Goal: Task Accomplishment & Management: Complete application form

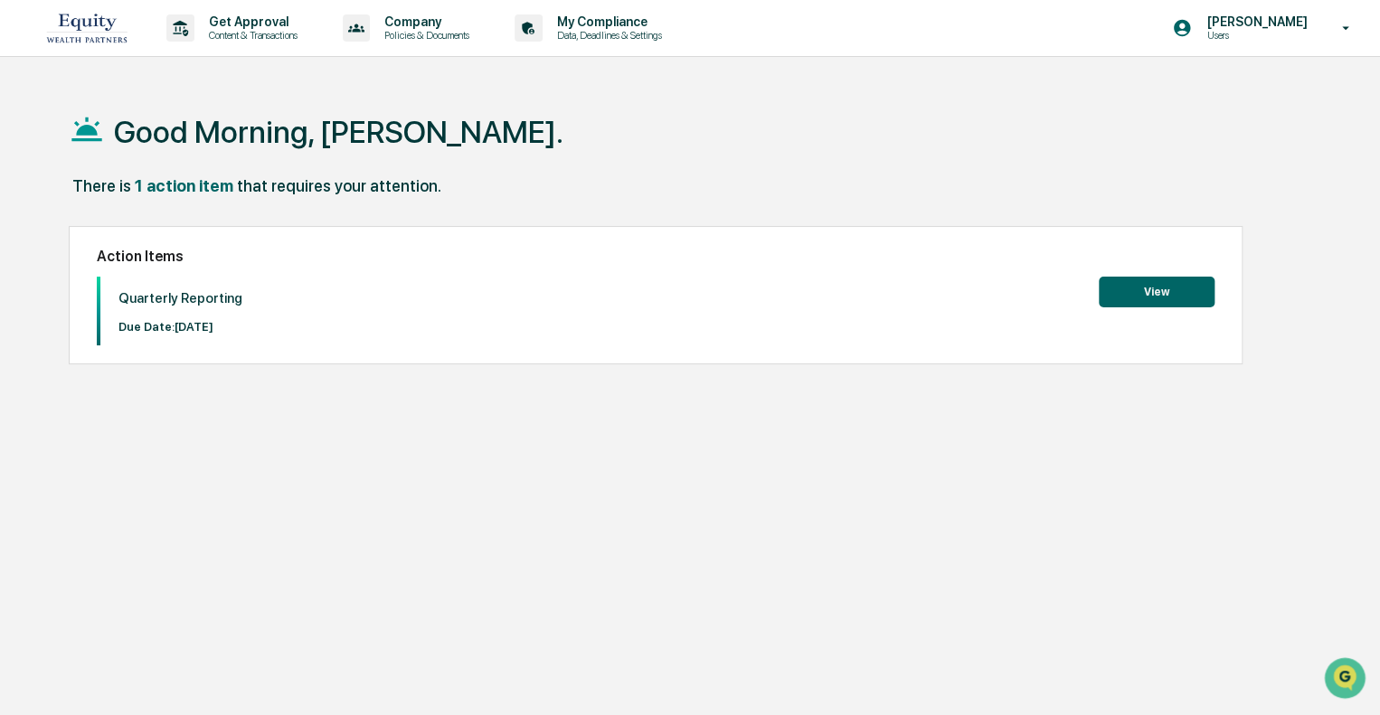
click at [1136, 296] on button "View" at bounding box center [1157, 292] width 116 height 31
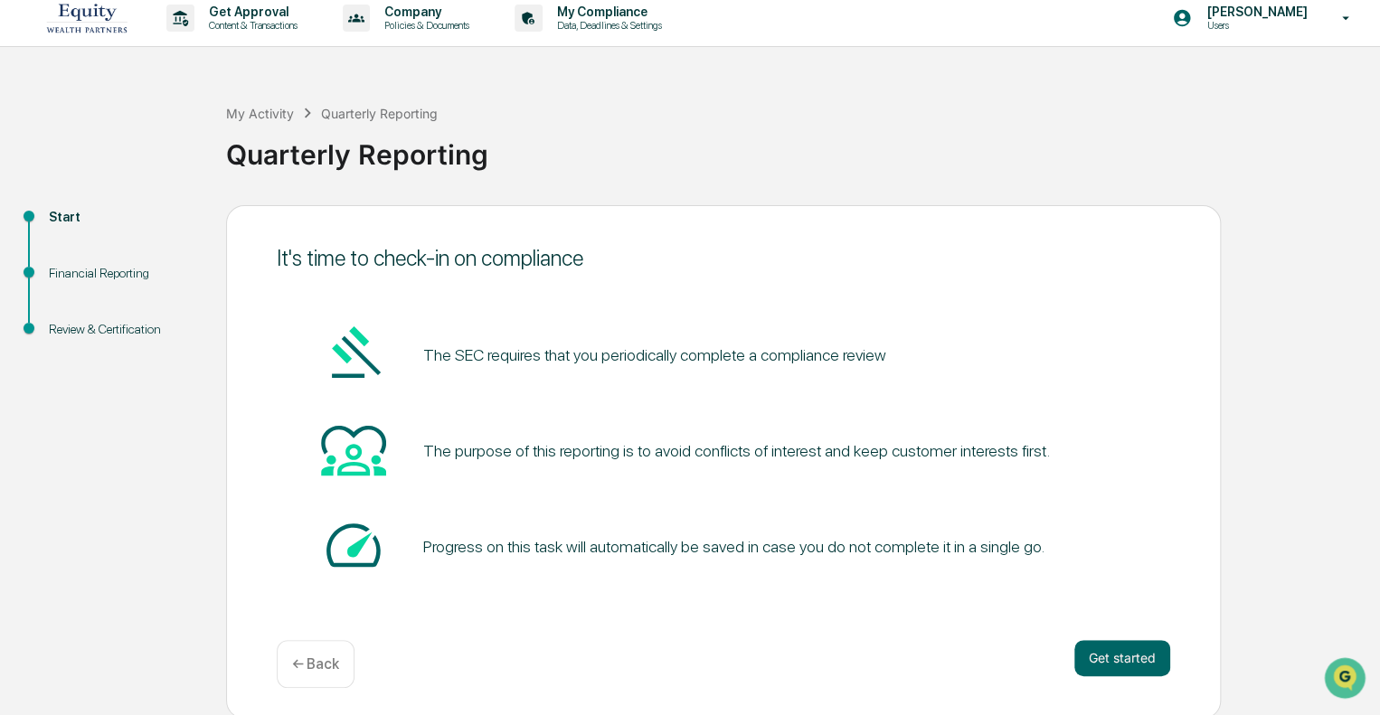
scroll to position [12, 0]
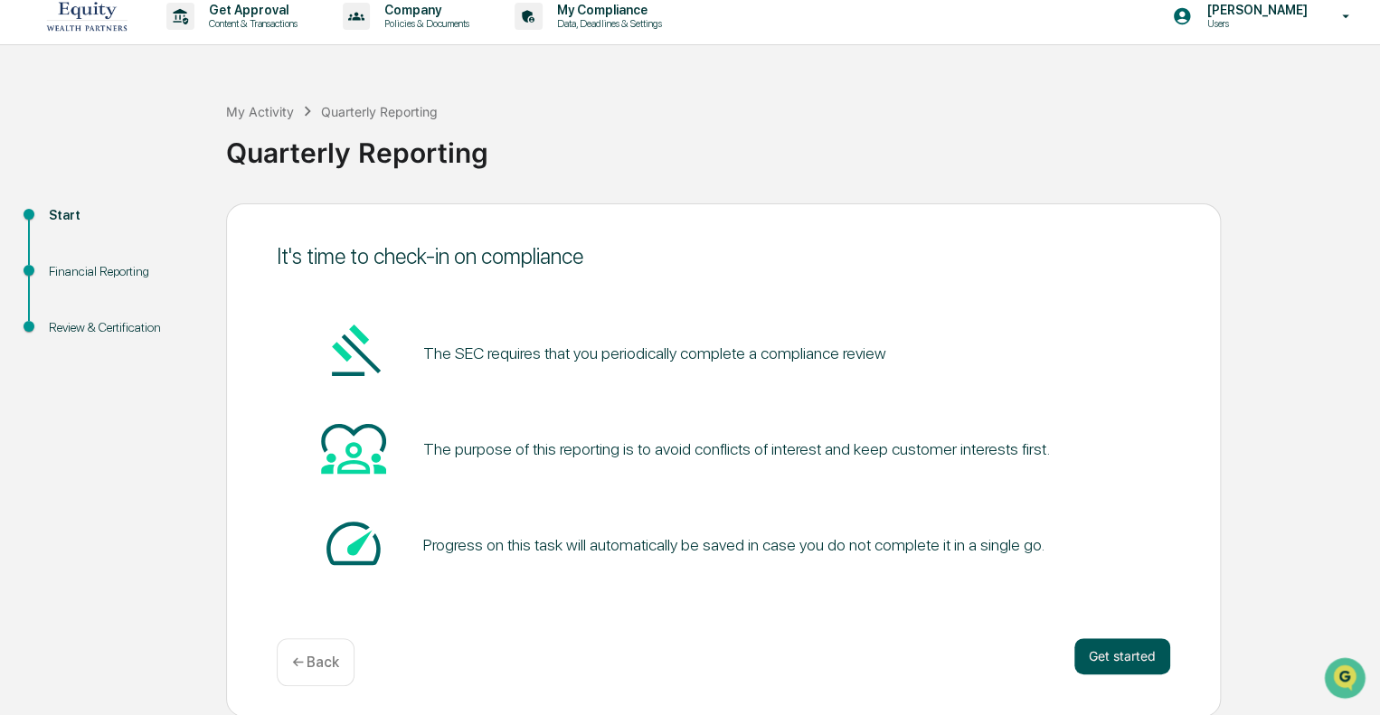
click at [1141, 663] on button "Get started" at bounding box center [1122, 657] width 96 height 36
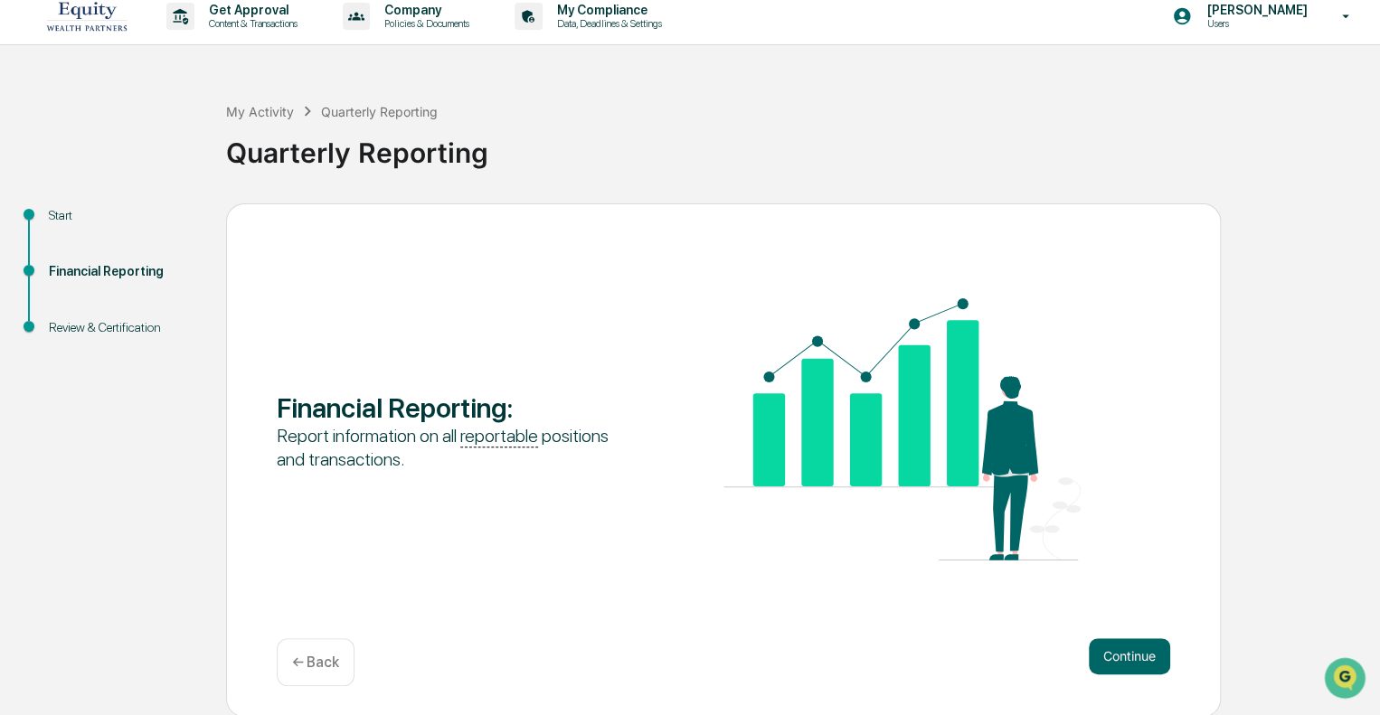
click at [1093, 628] on div "Financial Reporting : Report information on all reportable positions and transa…" at bounding box center [723, 460] width 995 height 514
click at [1119, 659] on button "Continue" at bounding box center [1129, 657] width 81 height 36
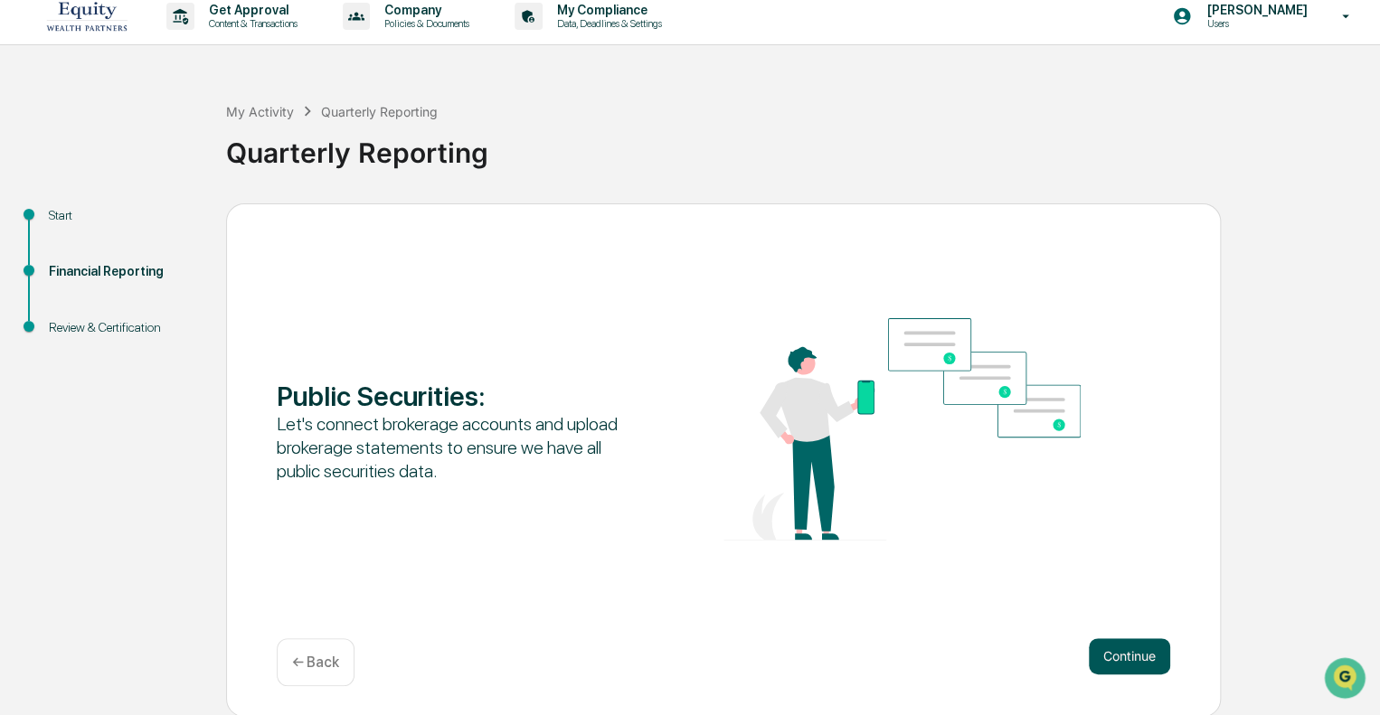
click at [1147, 650] on button "Continue" at bounding box center [1129, 657] width 81 height 36
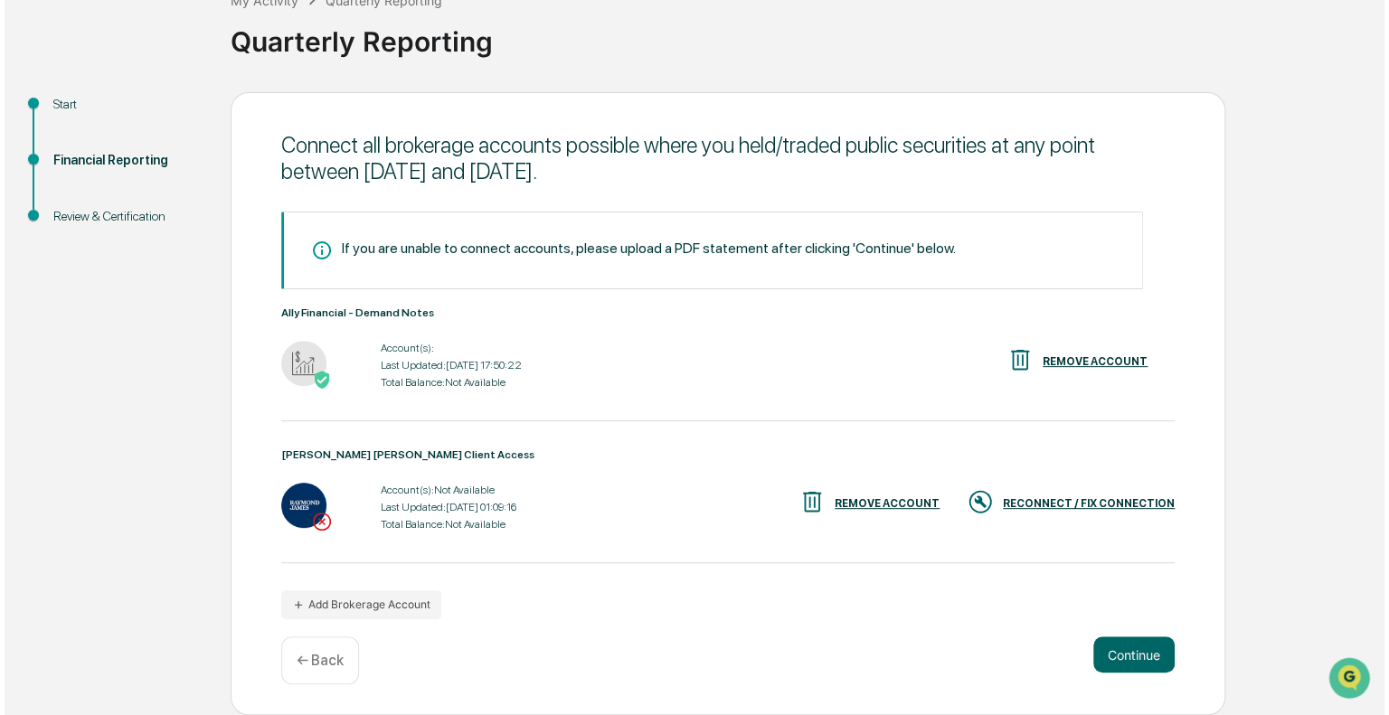
scroll to position [125, 0]
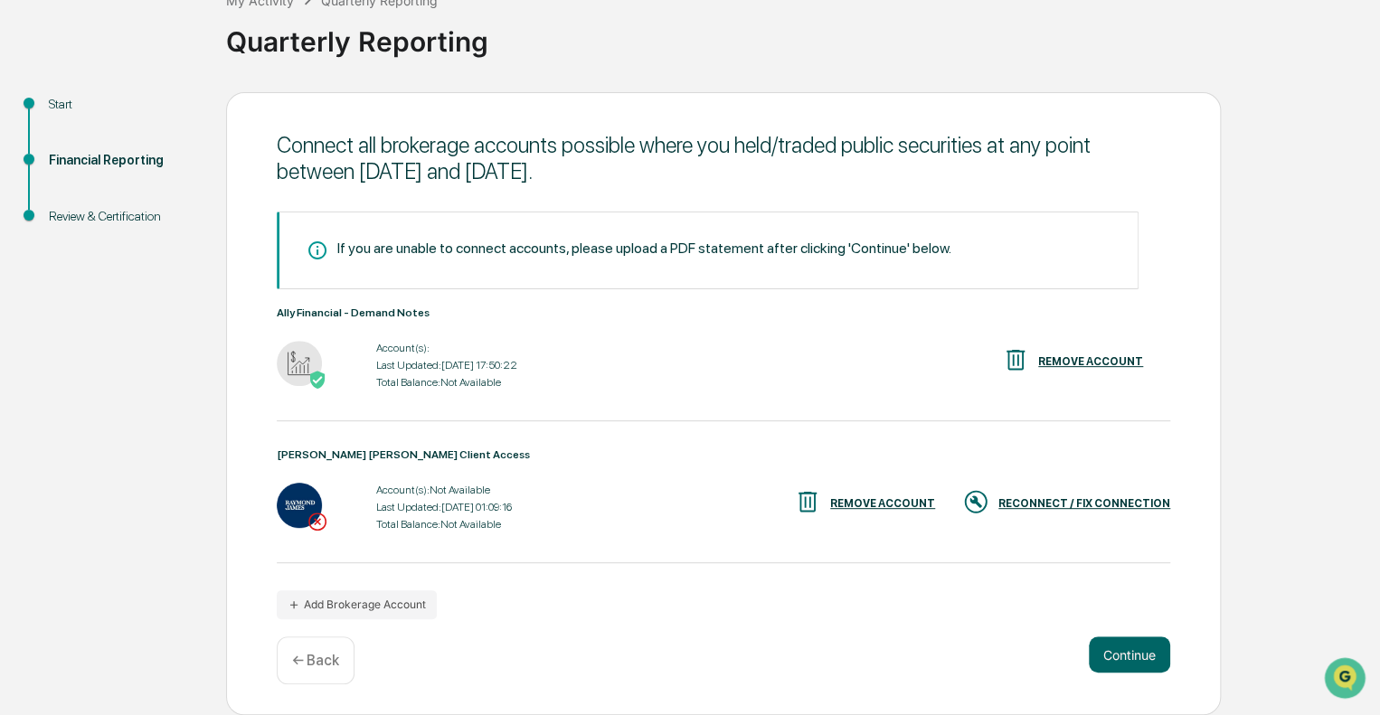
click at [1057, 358] on div "REMOVE ACCOUNT" at bounding box center [1090, 361] width 105 height 13
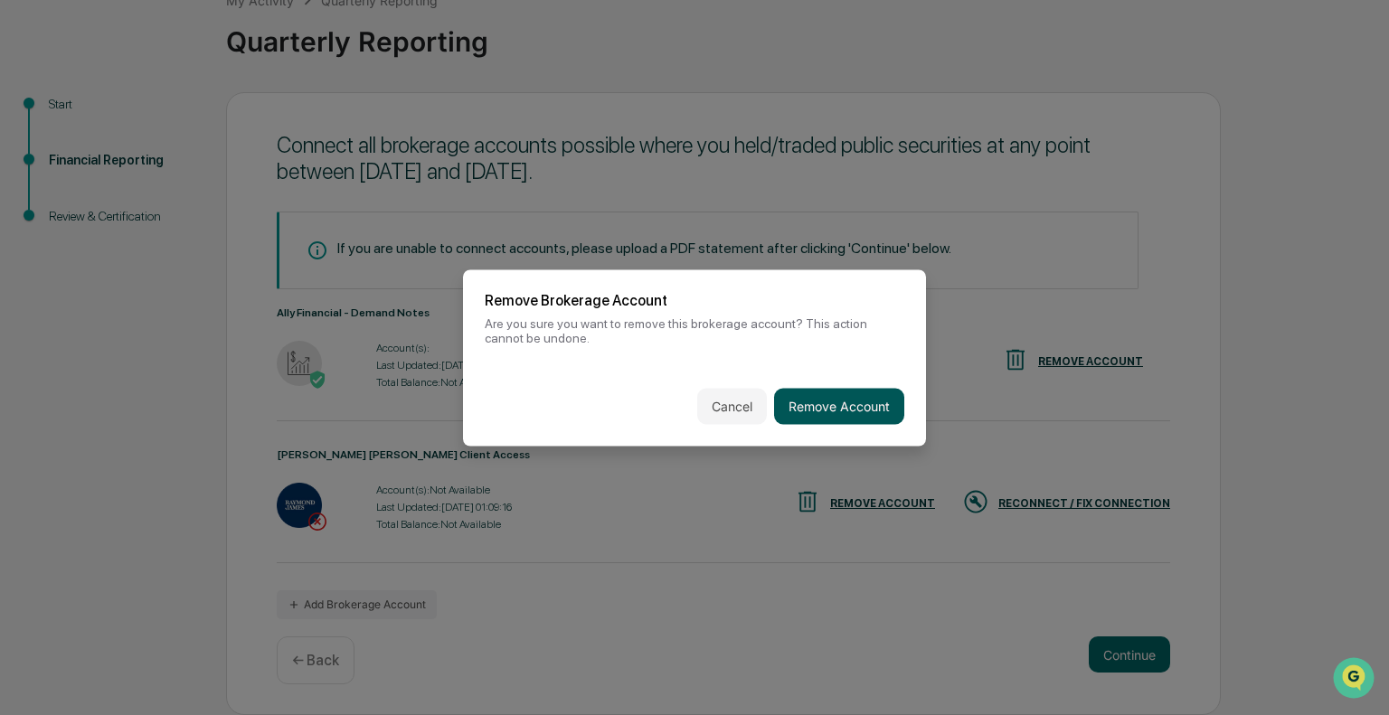
click at [854, 402] on button "Remove Account" at bounding box center [839, 406] width 130 height 36
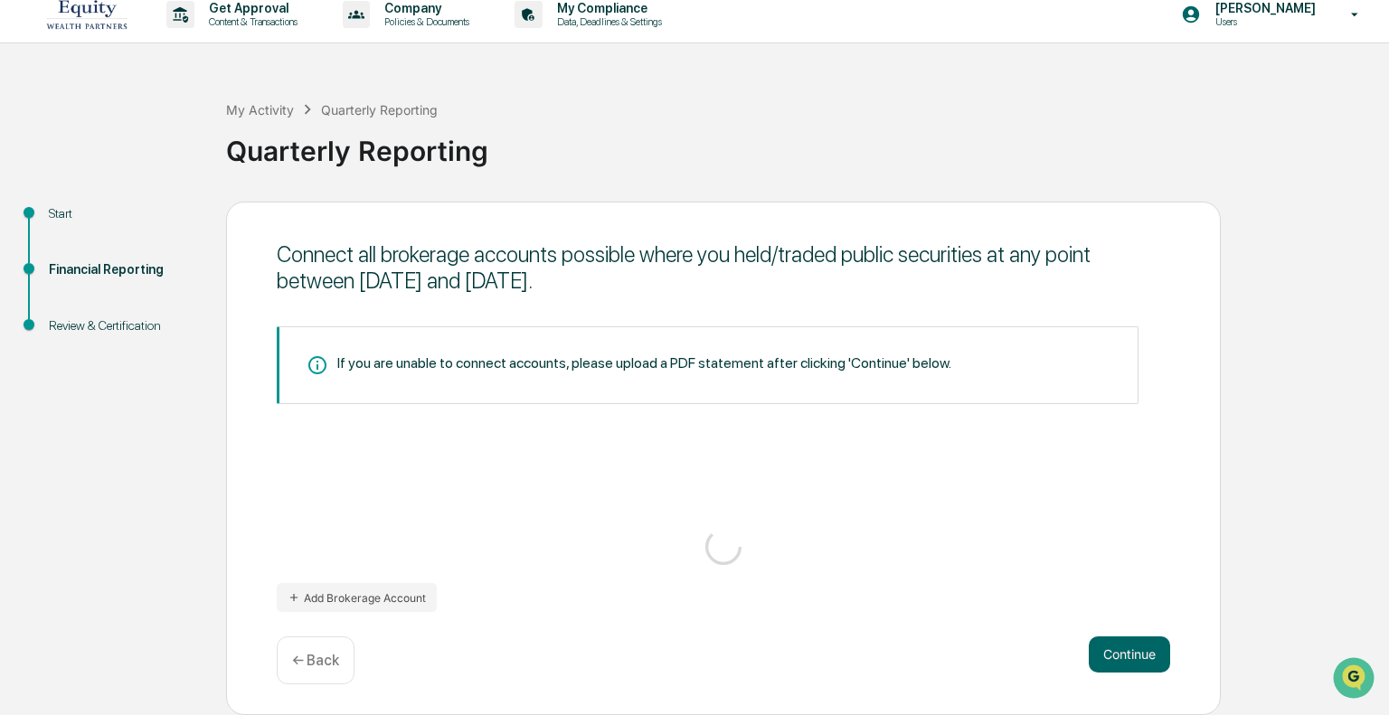
scroll to position [12, 0]
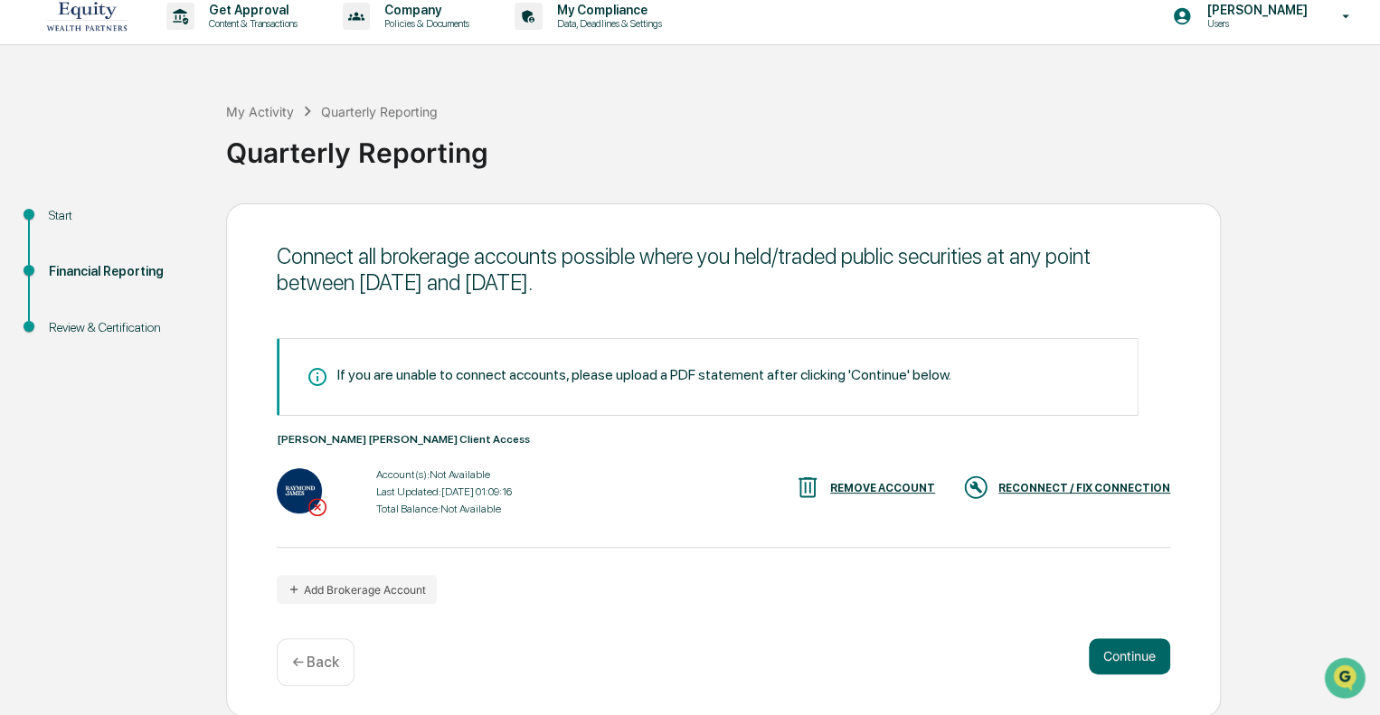
click at [1059, 479] on div "RECONNECT / FIX CONNECTION" at bounding box center [1066, 489] width 208 height 30
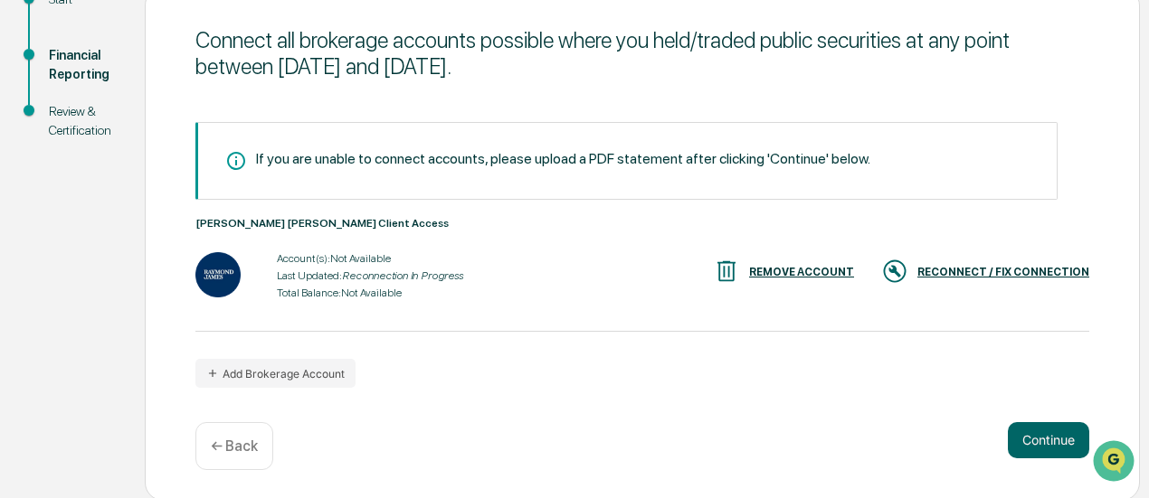
scroll to position [230, 0]
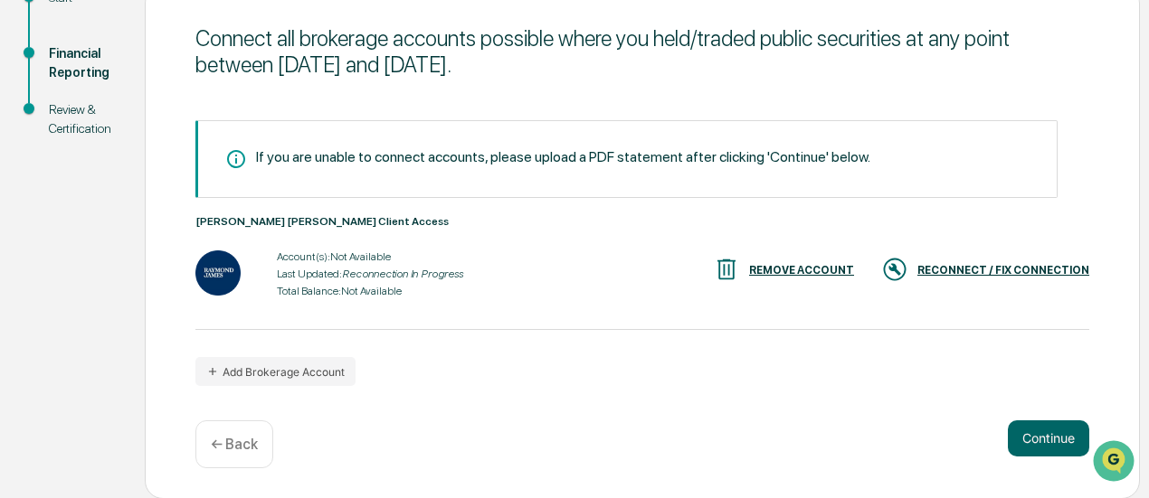
click at [1022, 270] on div "RECONNECT / FIX CONNECTION" at bounding box center [1003, 270] width 172 height 13
click at [363, 261] on div "Account(s): Not Available" at bounding box center [370, 257] width 186 height 13
click at [203, 260] on img at bounding box center [217, 273] width 45 height 45
click at [1035, 438] on button "Continue" at bounding box center [1048, 439] width 81 height 36
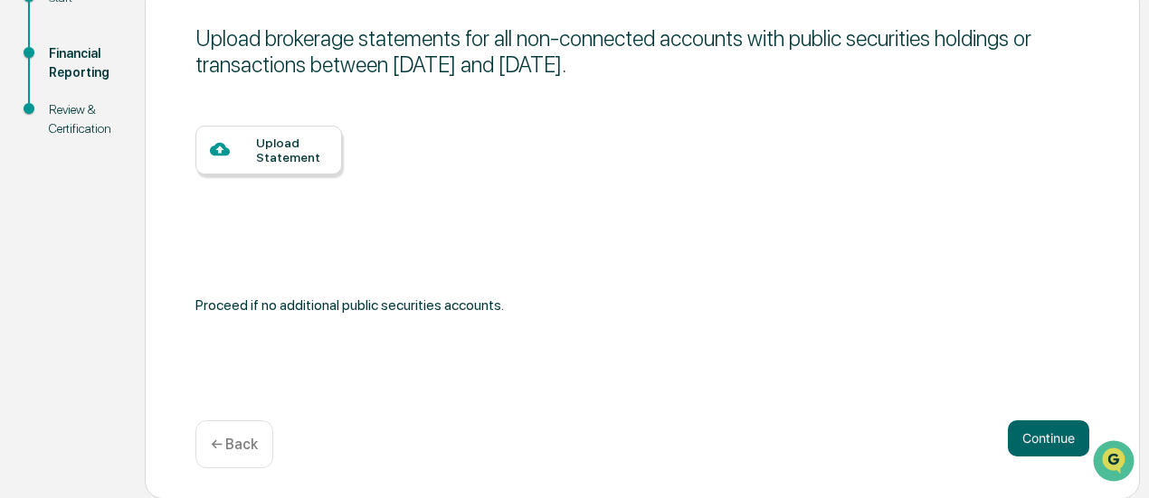
click at [221, 438] on p "← Back" at bounding box center [234, 444] width 47 height 17
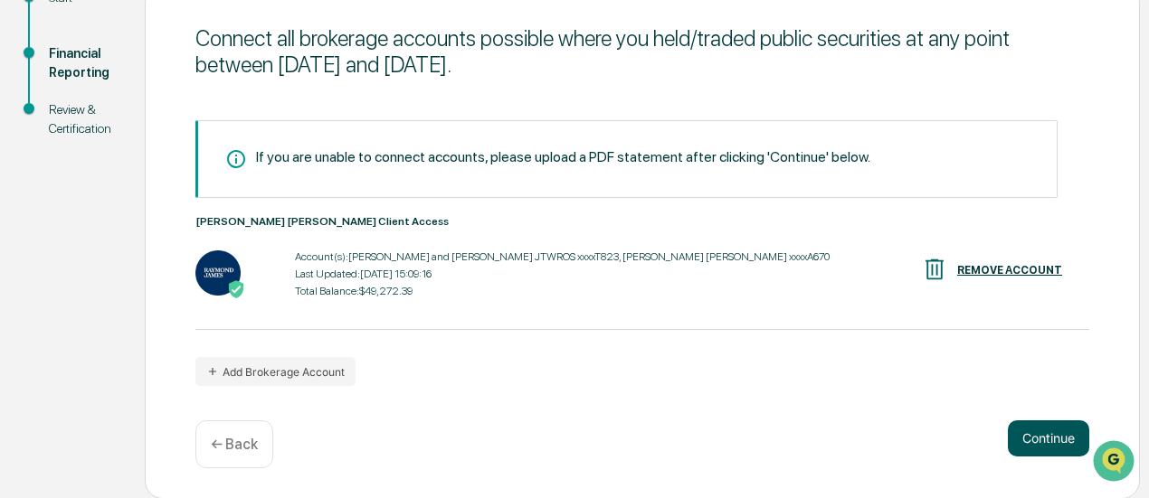
click at [1049, 439] on button "Continue" at bounding box center [1048, 439] width 81 height 36
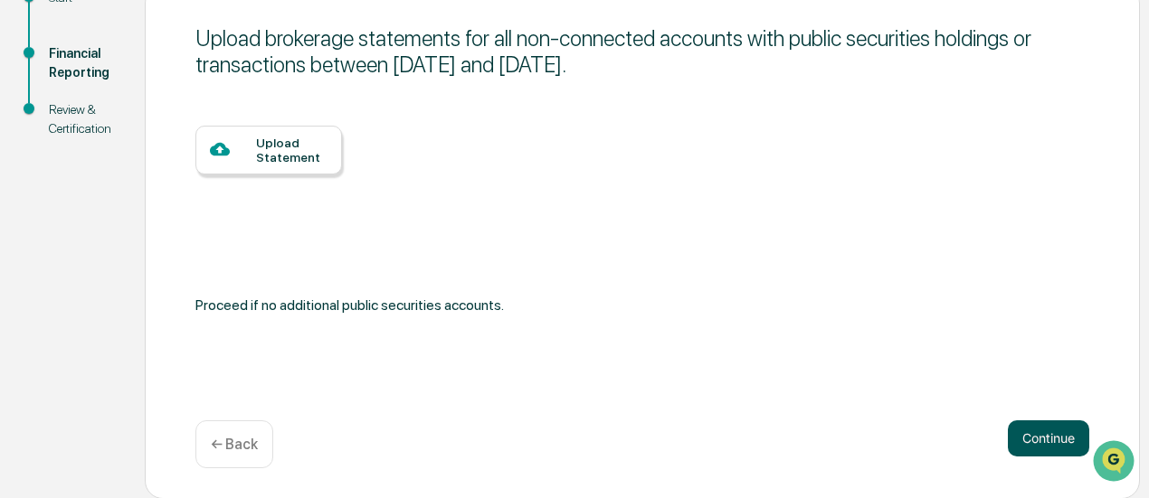
click at [1045, 435] on button "Continue" at bounding box center [1048, 439] width 81 height 36
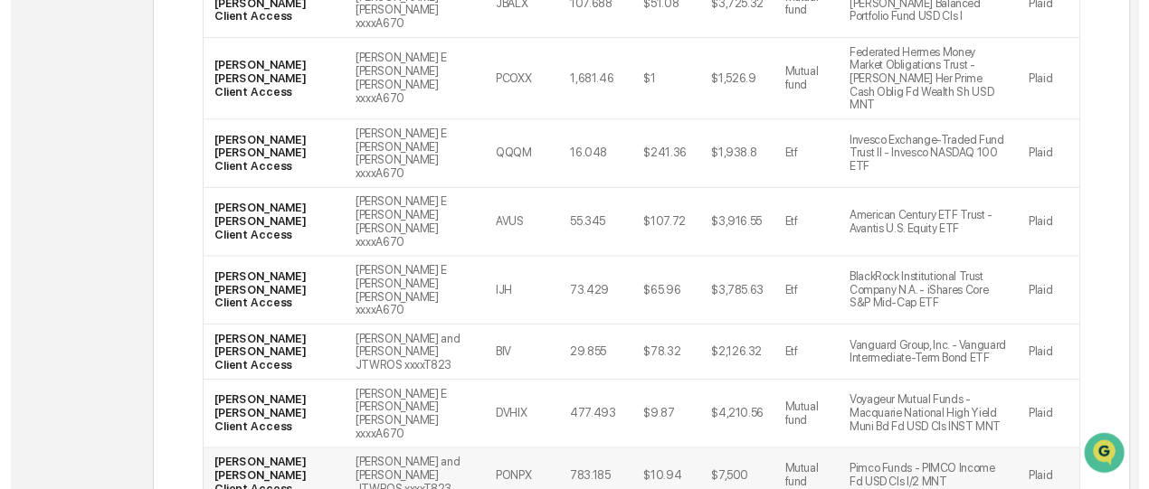
scroll to position [591, 0]
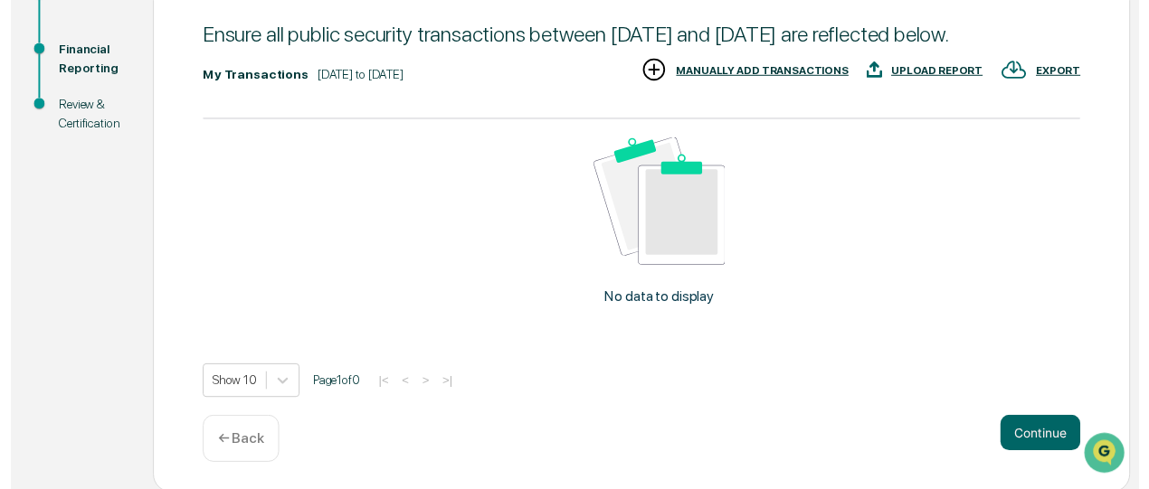
scroll to position [261, 0]
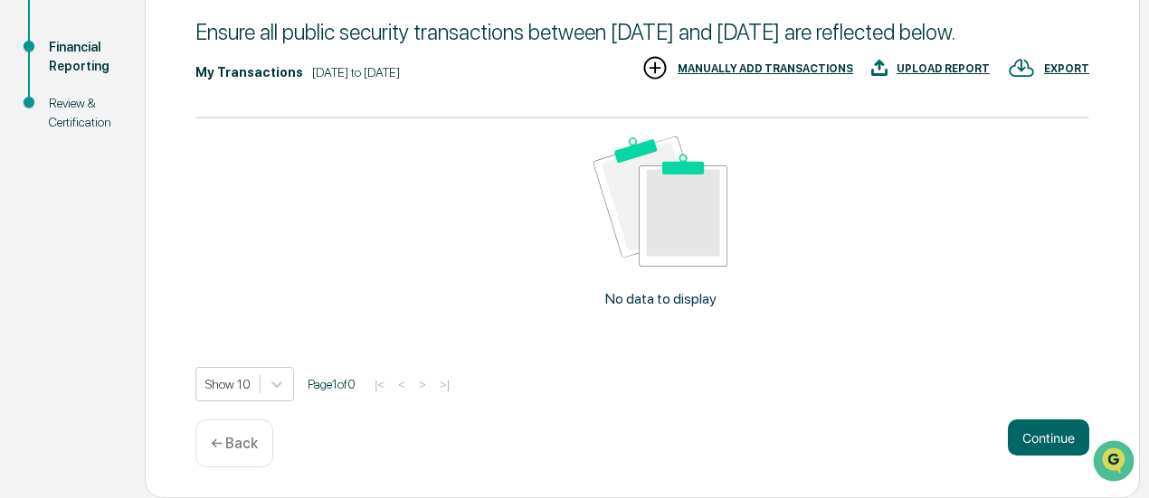
click at [248, 439] on p "← Back" at bounding box center [234, 443] width 47 height 17
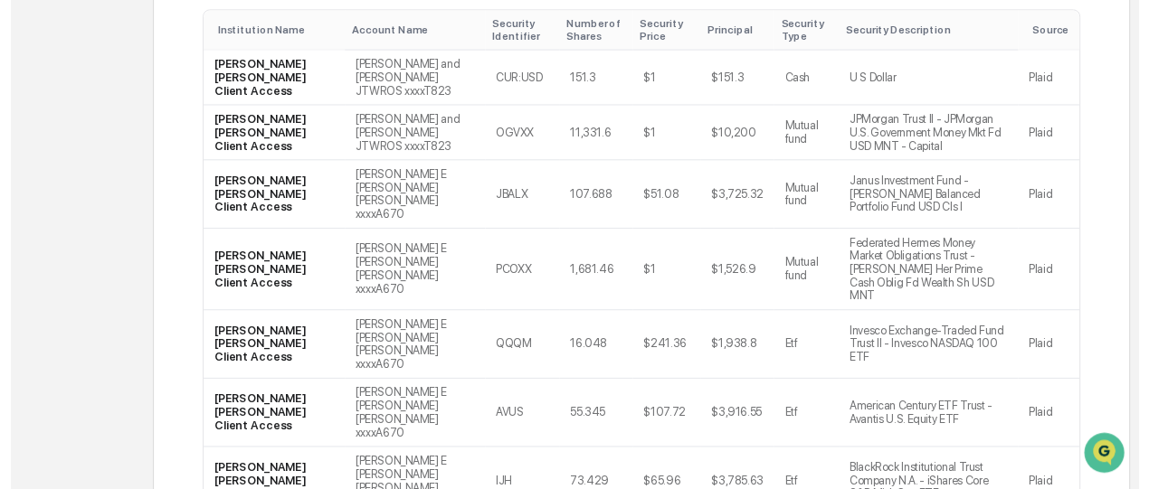
scroll to position [591, 0]
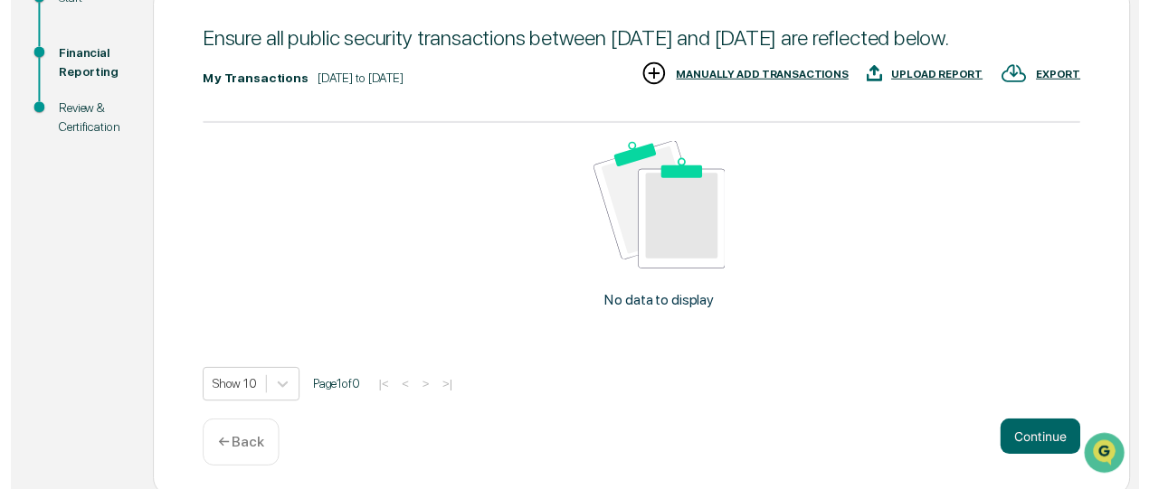
scroll to position [261, 0]
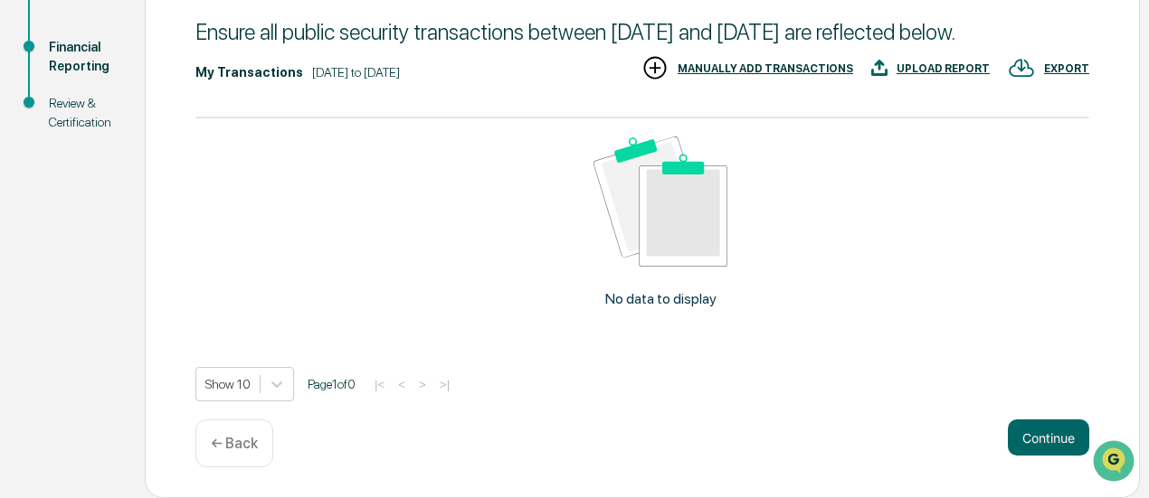
click at [1046, 437] on button "Continue" at bounding box center [1048, 438] width 81 height 36
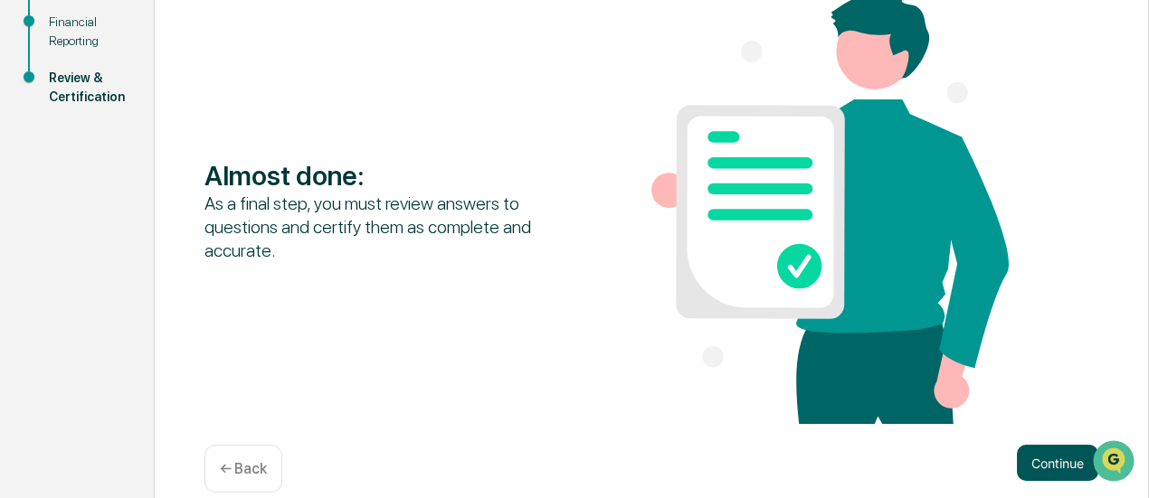
click at [1051, 460] on button "Continue" at bounding box center [1057, 463] width 81 height 36
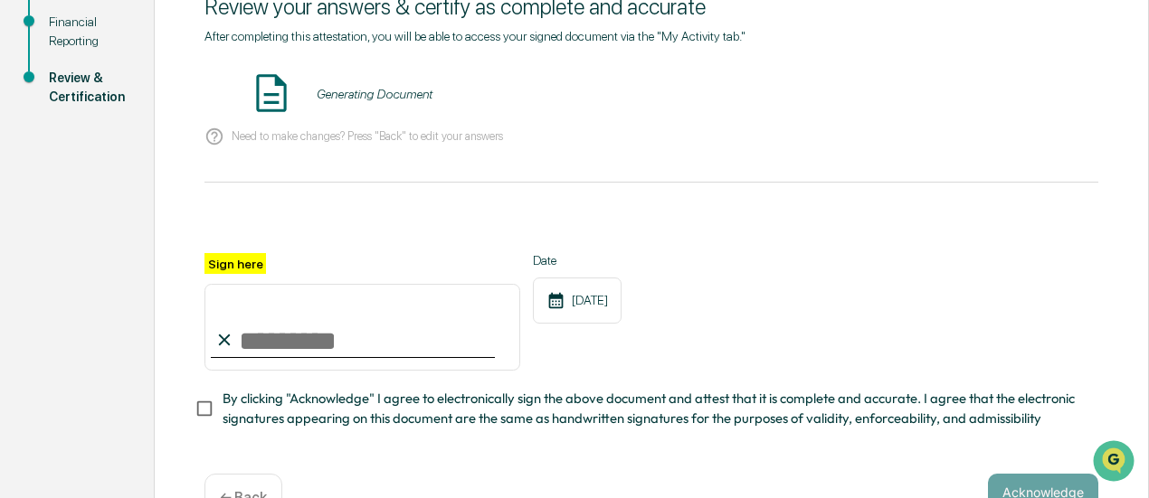
click at [295, 341] on input "Sign here" at bounding box center [362, 327] width 316 height 87
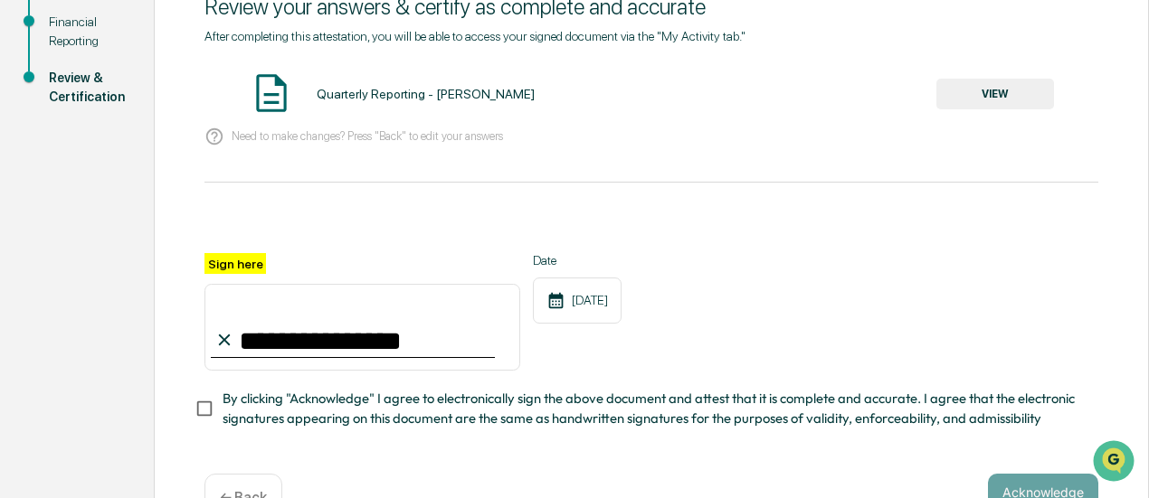
type input "**********"
click at [667, 412] on span "By clicking "Acknowledge" I agree to electronically sign the above document and…" at bounding box center [652, 409] width 861 height 41
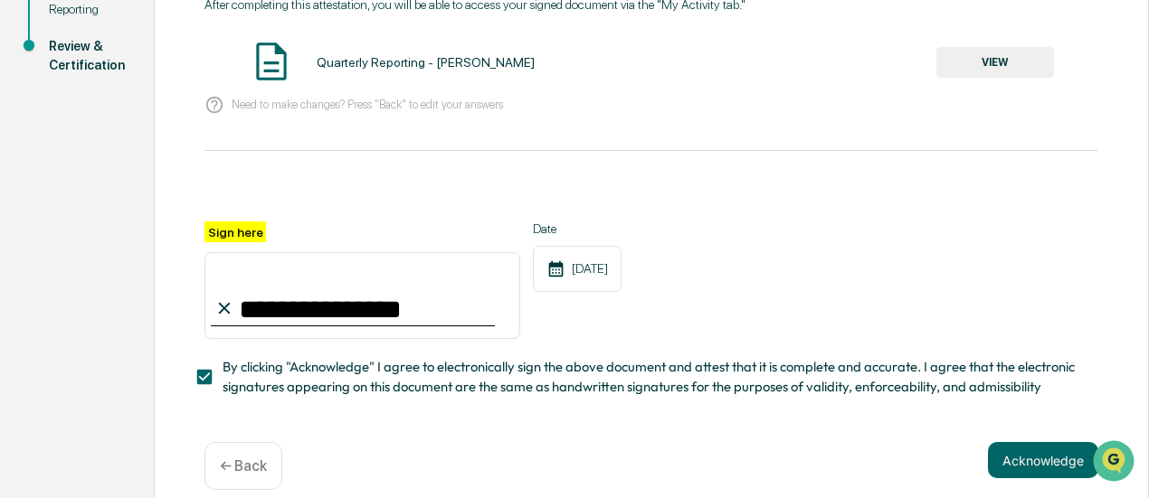
scroll to position [322, 0]
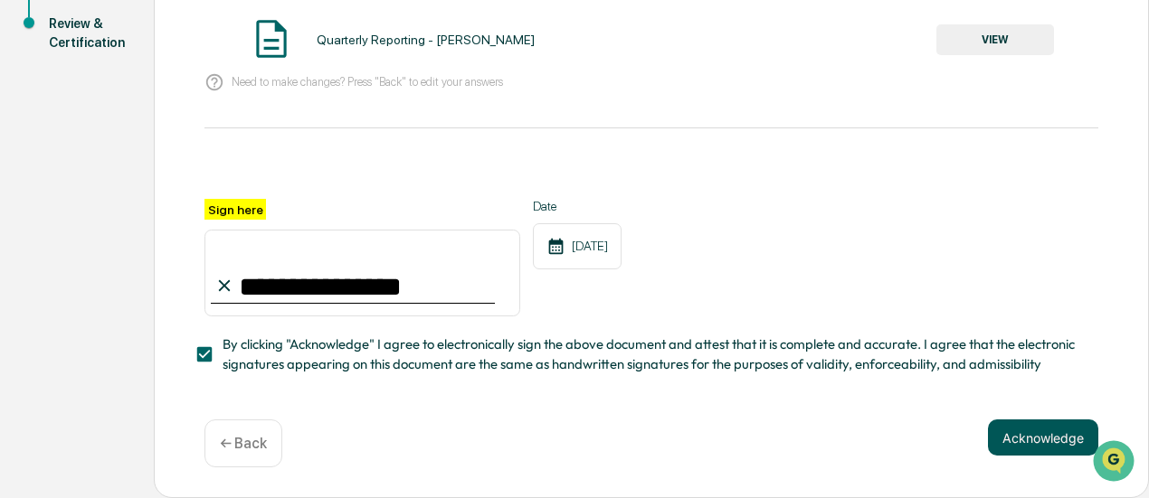
click at [1033, 439] on button "Acknowledge" at bounding box center [1043, 438] width 110 height 36
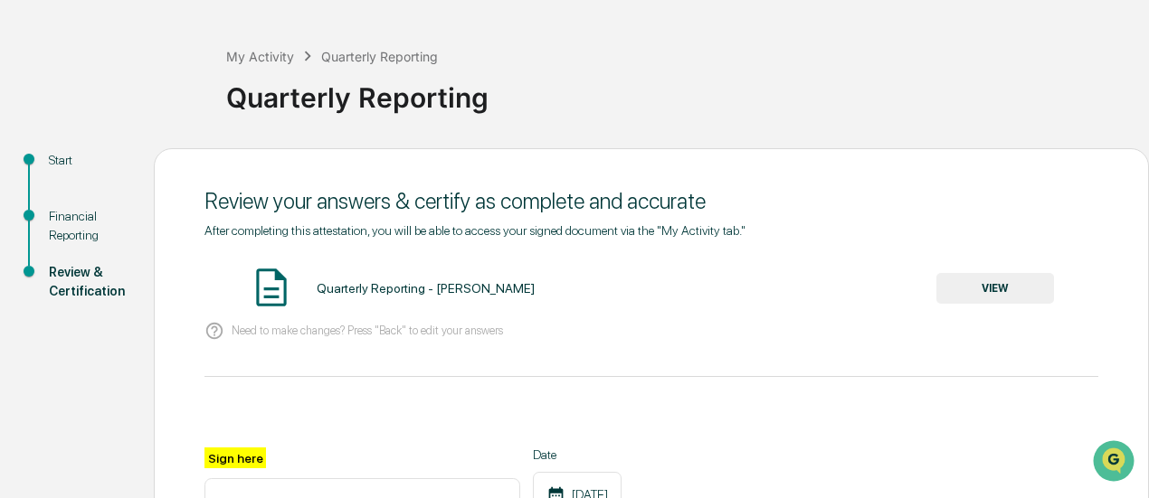
scroll to position [51, 0]
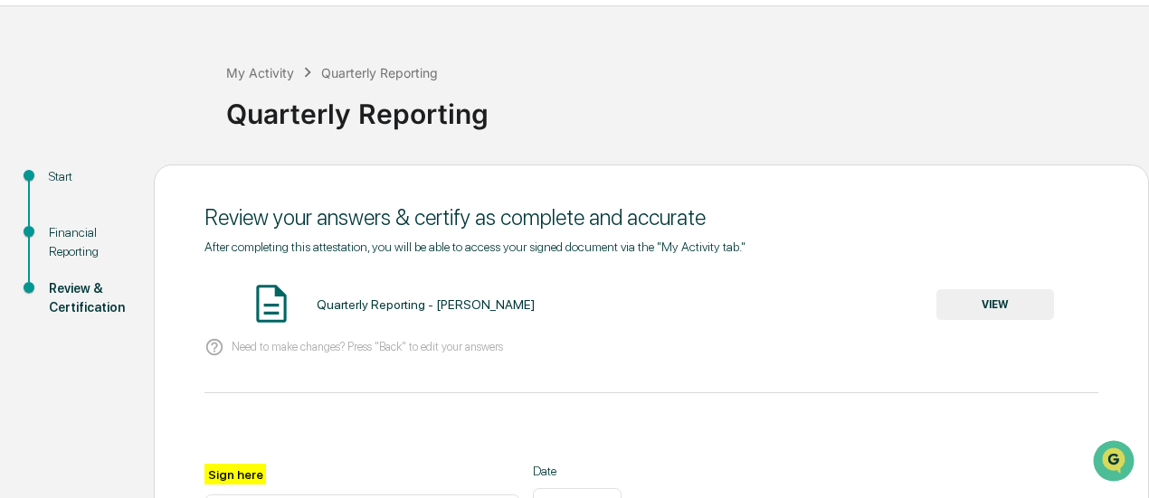
click at [1010, 291] on button "VIEW" at bounding box center [995, 304] width 118 height 31
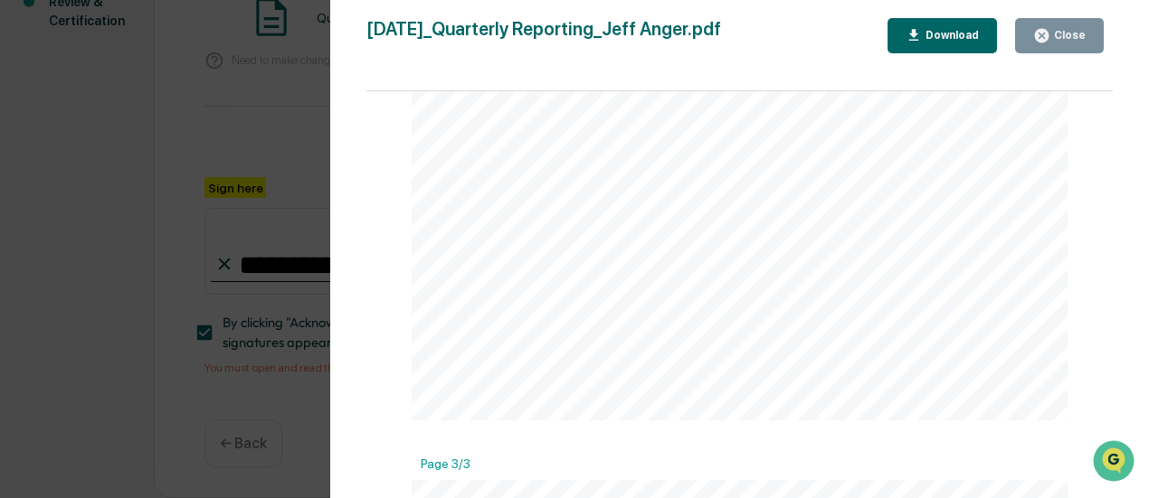
scroll to position [1453, 0]
click at [1085, 35] on button "Close" at bounding box center [1059, 35] width 89 height 35
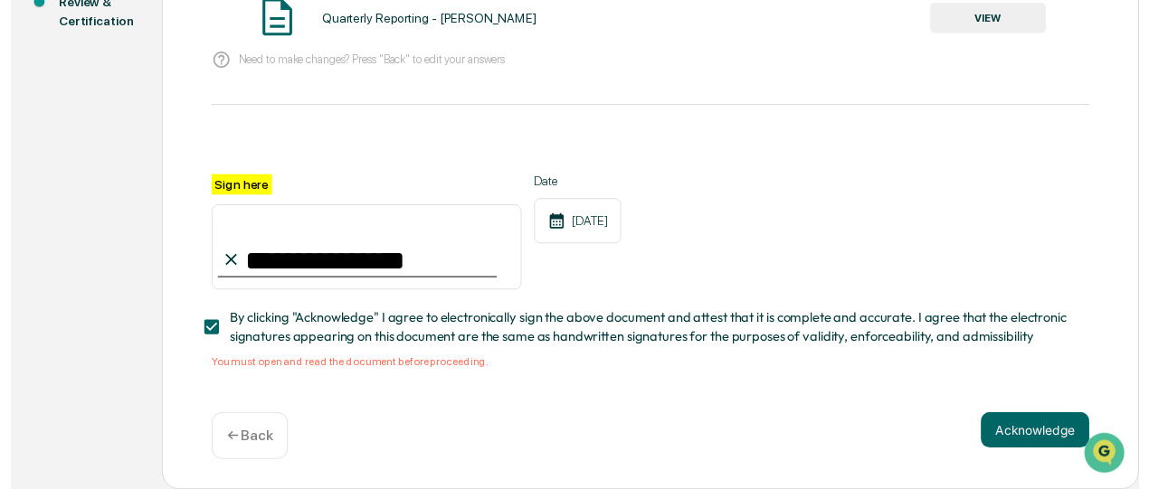
scroll to position [341, 0]
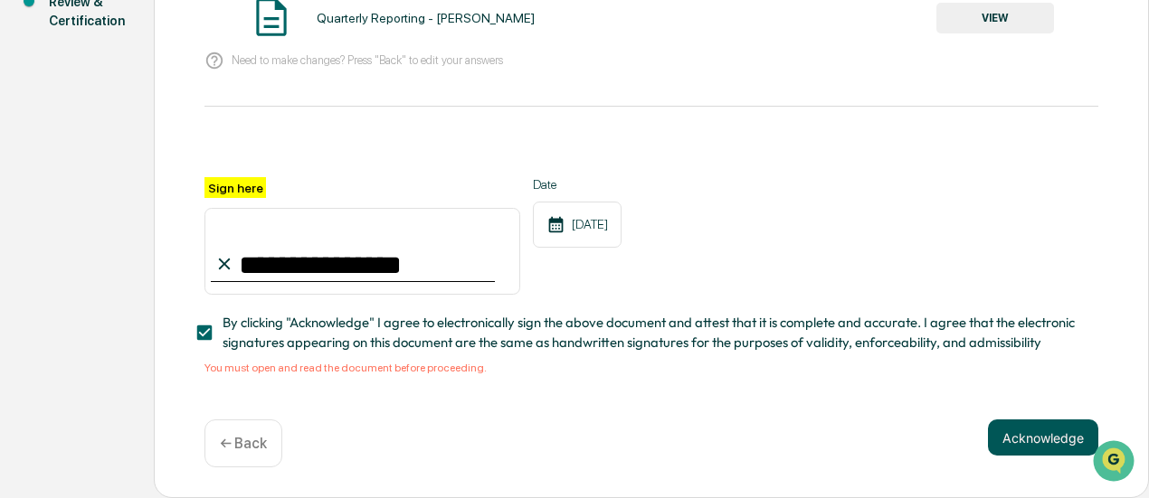
click at [995, 430] on button "Acknowledge" at bounding box center [1043, 438] width 110 height 36
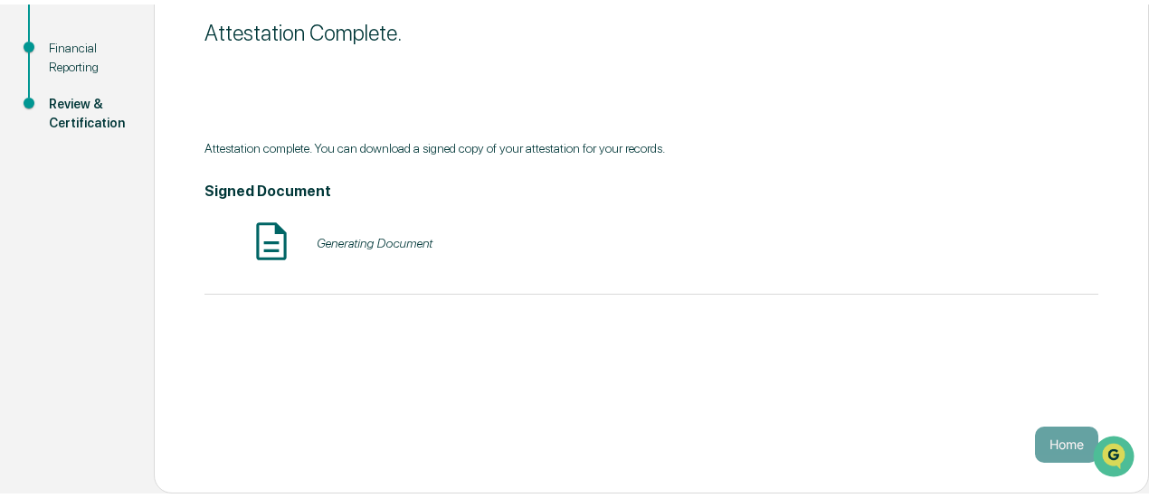
scroll to position [230, 0]
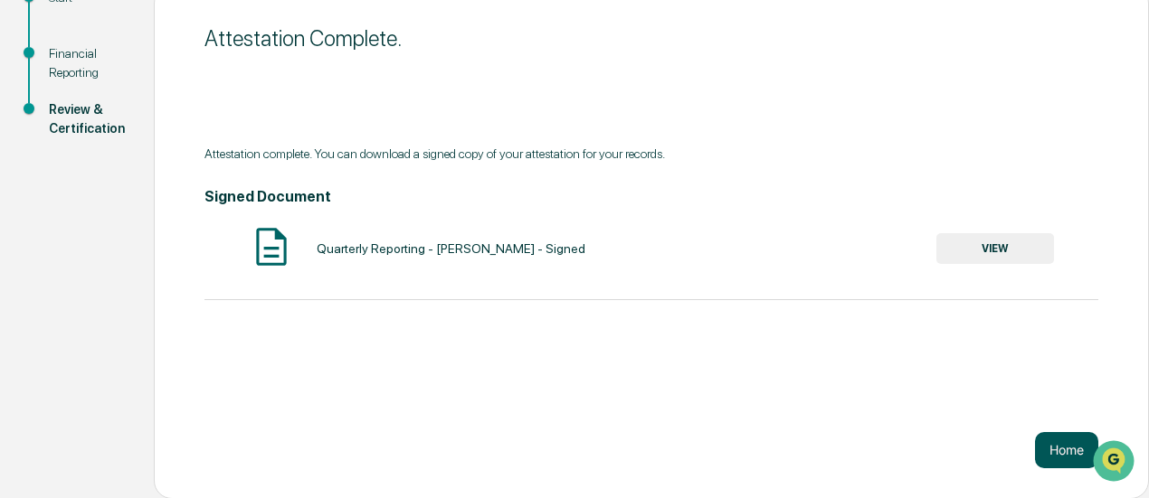
click at [1066, 449] on button "Home" at bounding box center [1066, 450] width 63 height 36
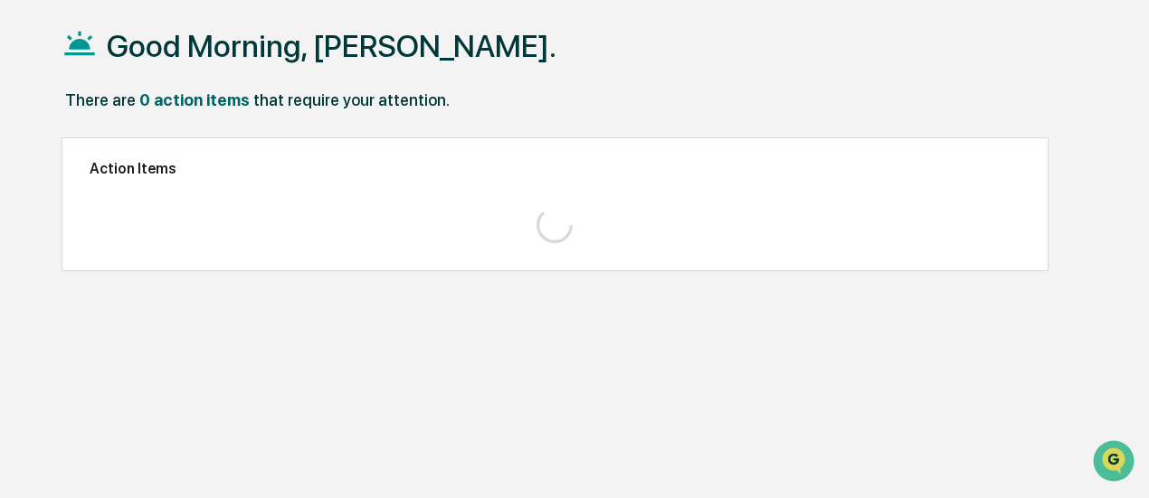
scroll to position [85, 0]
